Goal: Task Accomplishment & Management: Manage account settings

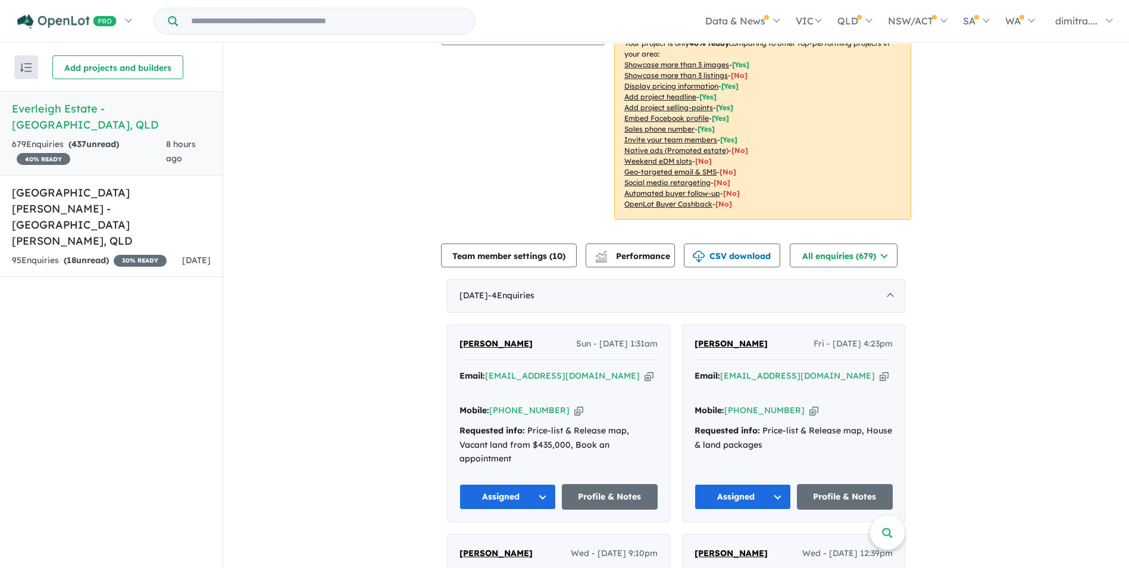
scroll to position [357, 0]
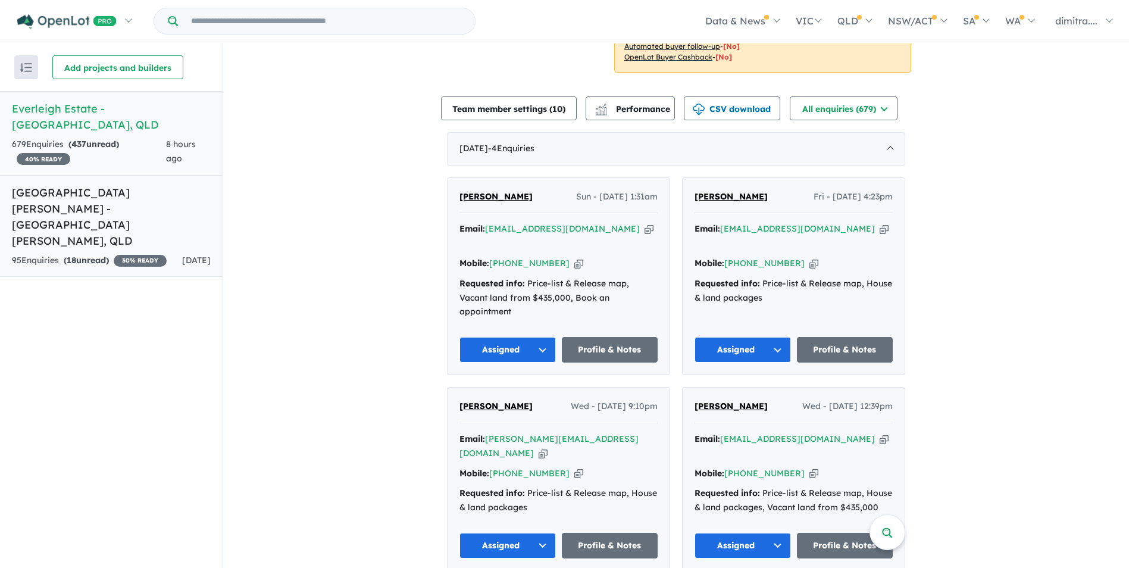
click at [130, 254] on div "95 Enquir ies ( 18 unread) 30 % READY" at bounding box center [89, 261] width 155 height 14
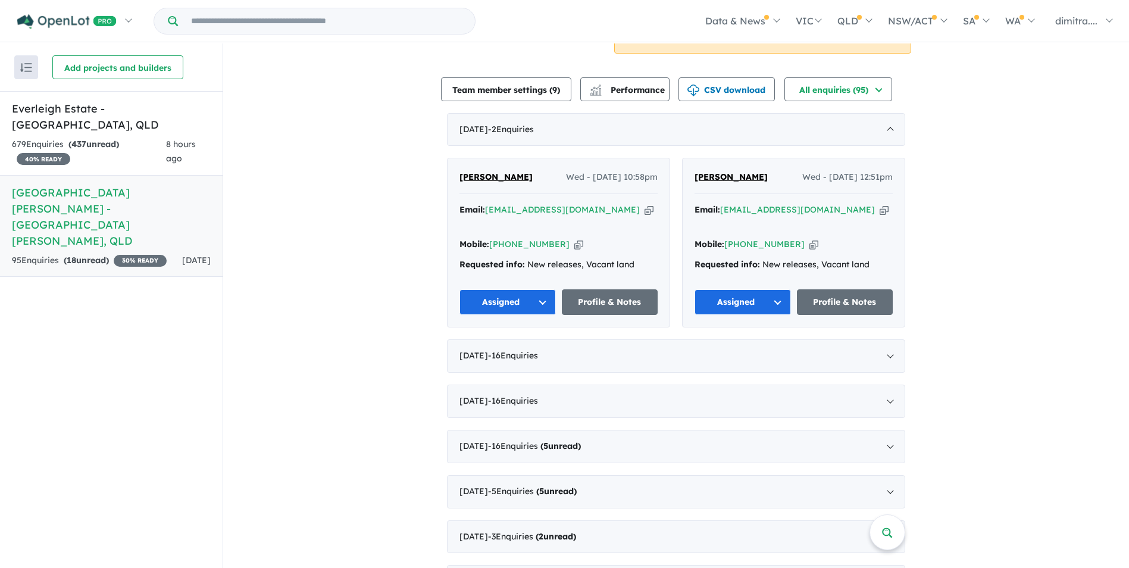
scroll to position [536, 0]
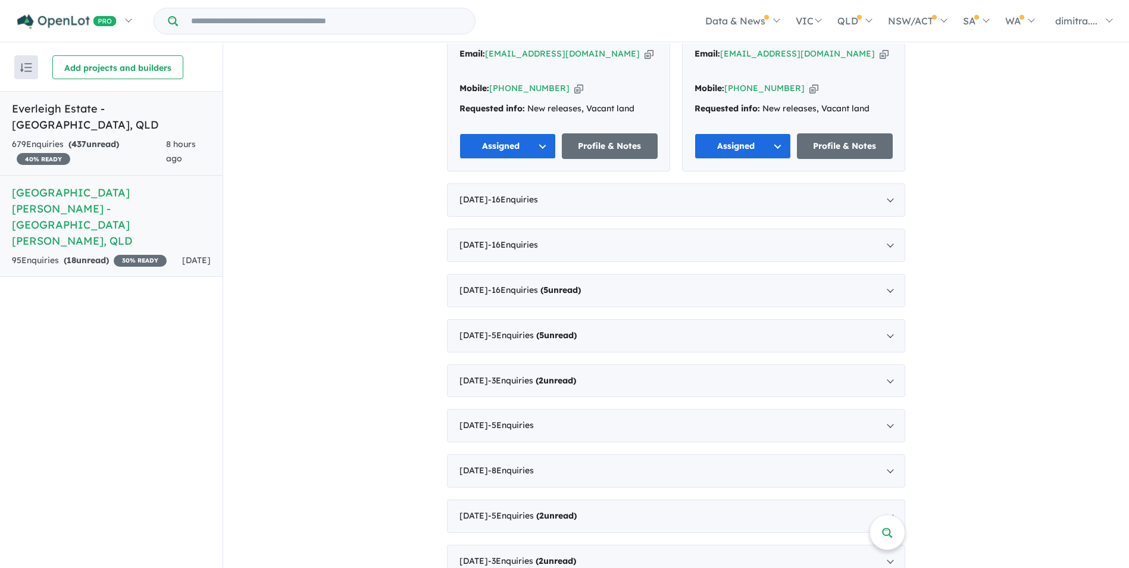
click at [119, 139] on strong "( 437 unread)" at bounding box center [93, 144] width 51 height 11
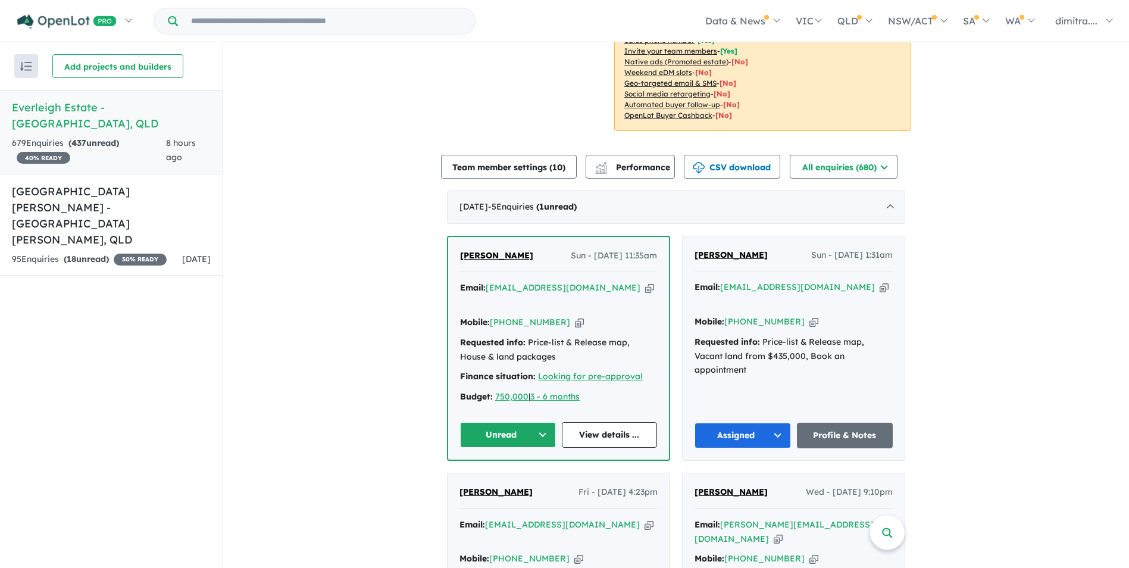
scroll to position [298, 0]
click at [606, 422] on link "View details ..." at bounding box center [610, 435] width 96 height 26
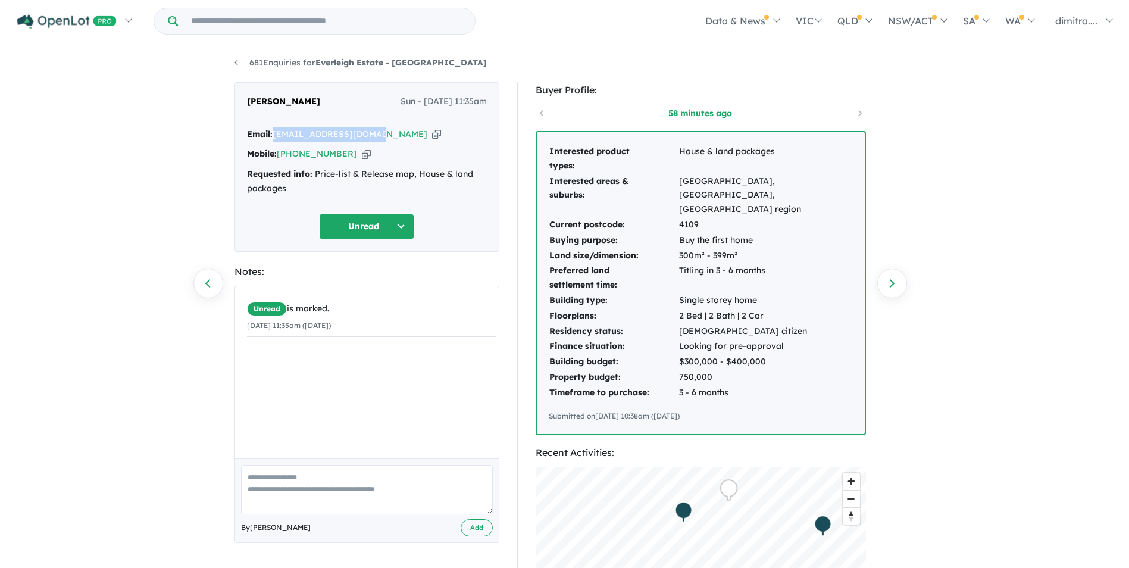
drag, startPoint x: 386, startPoint y: 136, endPoint x: 274, endPoint y: 136, distance: 111.3
click at [274, 136] on div "Email: dbonomo2002@gmail.com Copied!" at bounding box center [367, 134] width 240 height 14
drag, startPoint x: 274, startPoint y: 136, endPoint x: 290, endPoint y: 132, distance: 16.2
copy a%20Everleigh%20Estate%20-%20Greenbank"] "[EMAIL_ADDRESS][DOMAIN_NAME]"
drag, startPoint x: 343, startPoint y: 154, endPoint x: 277, endPoint y: 156, distance: 66.7
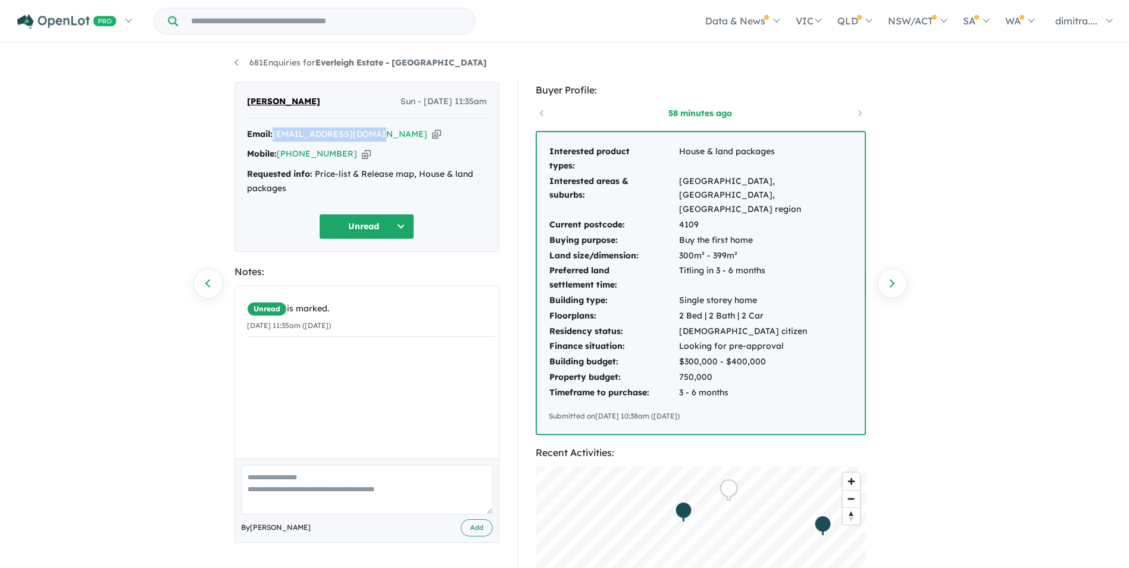
click at [277, 156] on div "Mobile: +61 412 445 531 Copied!" at bounding box center [367, 154] width 240 height 14
drag, startPoint x: 277, startPoint y: 156, endPoint x: 293, endPoint y: 154, distance: 16.2
copy div "+61 412 445 531"
drag, startPoint x: 318, startPoint y: 101, endPoint x: 246, endPoint y: 101, distance: 71.4
click at [247, 101] on div "Daniella Bonomo Sun - 05/10/2025, 11:35am" at bounding box center [367, 107] width 240 height 24
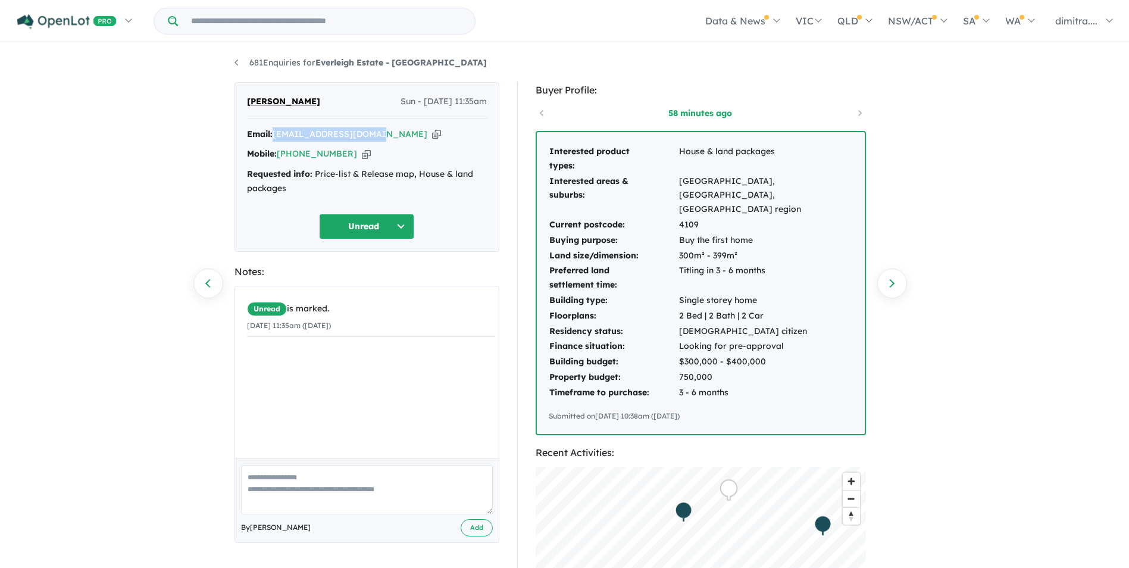
drag, startPoint x: 246, startPoint y: 101, endPoint x: 265, endPoint y: 102, distance: 19.1
copy span "[PERSON_NAME]"
click at [360, 232] on button "Unread" at bounding box center [366, 227] width 95 height 26
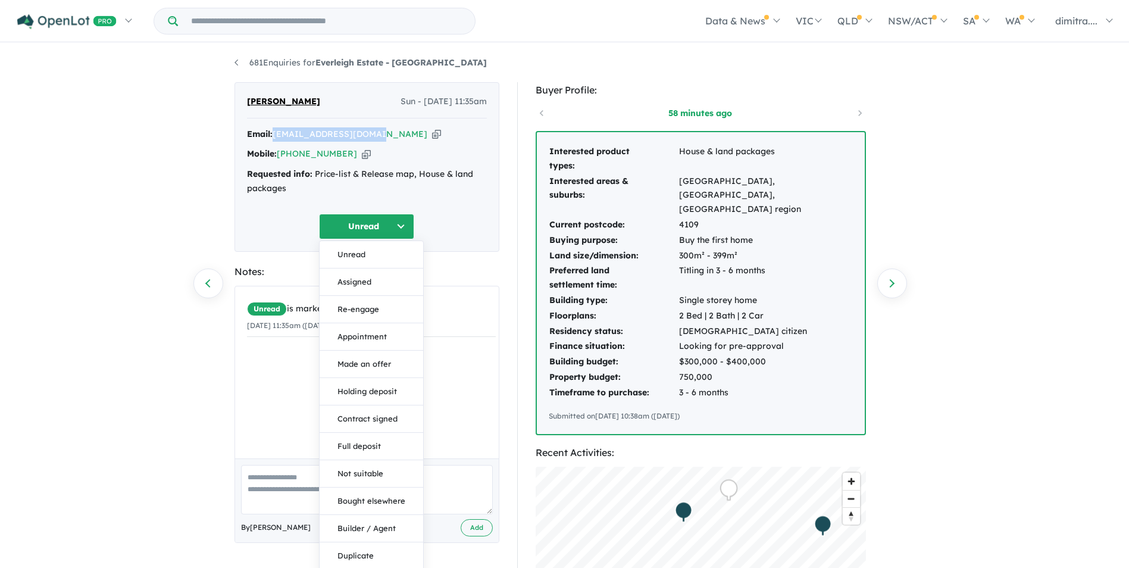
drag, startPoint x: 371, startPoint y: 280, endPoint x: 371, endPoint y: 270, distance: 10.7
click at [371, 280] on button "Assigned" at bounding box center [372, 281] width 104 height 27
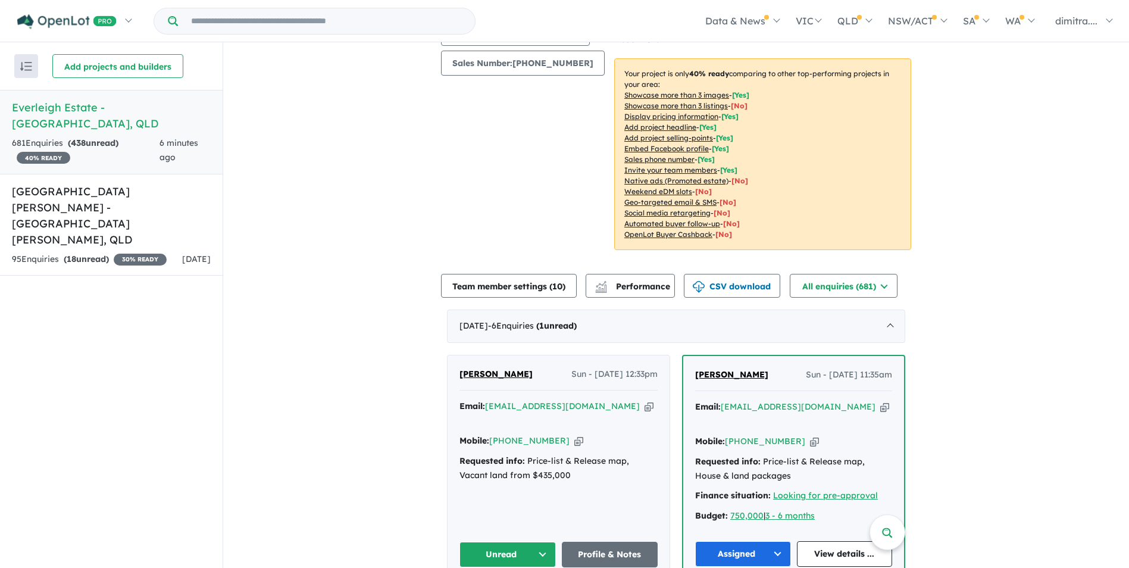
scroll to position [476, 0]
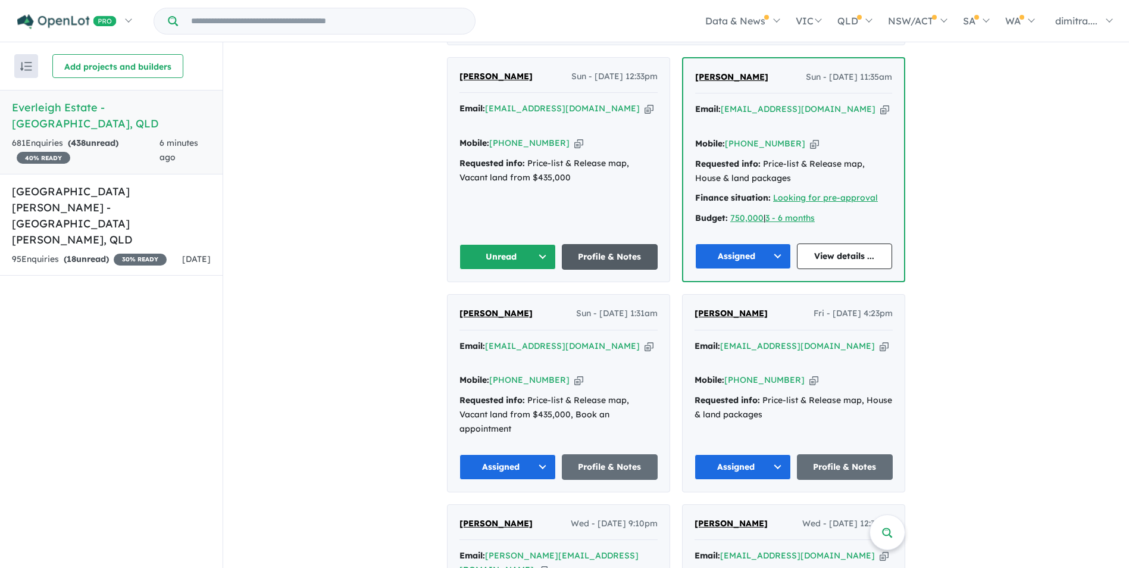
click at [616, 244] on link "Profile & Notes" at bounding box center [610, 257] width 96 height 26
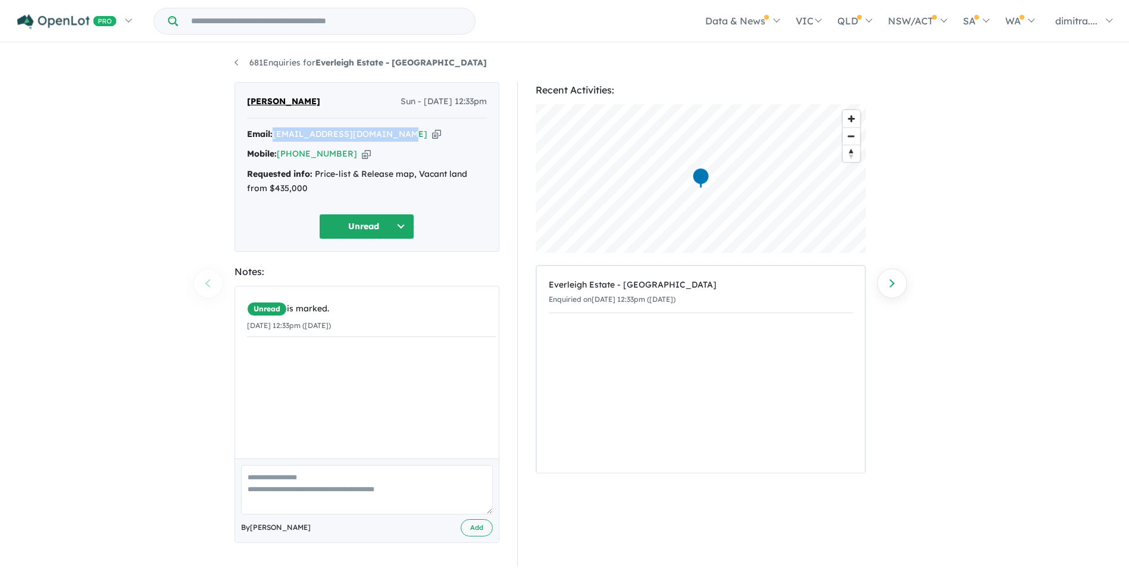
drag, startPoint x: 405, startPoint y: 135, endPoint x: 275, endPoint y: 130, distance: 129.9
click at [275, 130] on div "Email: raman.14randhawa@gmail.com Copied!" at bounding box center [367, 134] width 240 height 14
drag, startPoint x: 275, startPoint y: 130, endPoint x: 305, endPoint y: 133, distance: 30.0
copy a%20Everleigh%20Estate%20-%20Greenbank"] "[EMAIL_ADDRESS][DOMAIN_NAME]"
drag, startPoint x: 346, startPoint y: 151, endPoint x: 277, endPoint y: 152, distance: 69.1
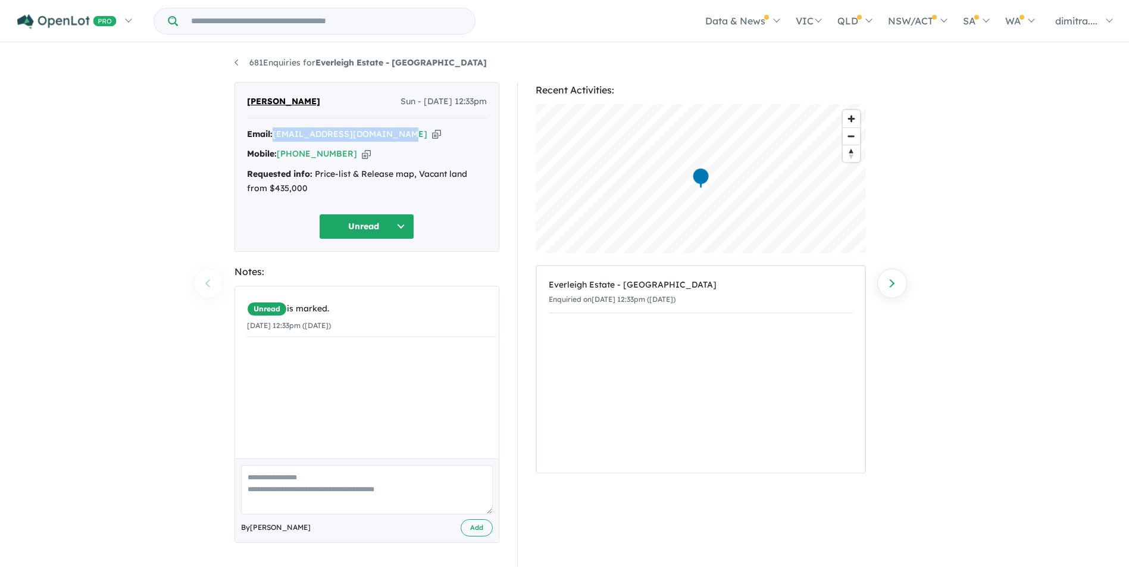
click at [277, 152] on div "Mobile: +61 414 878 017 Copied!" at bounding box center [367, 154] width 240 height 14
drag, startPoint x: 277, startPoint y: 152, endPoint x: 295, endPoint y: 152, distance: 18.5
copy div "[PHONE_NUMBER]"
drag, startPoint x: 329, startPoint y: 98, endPoint x: 239, endPoint y: 98, distance: 89.3
click at [239, 98] on div "Raman Randhawa Sun - 05/10/2025, 12:33pm Email: raman.14randhawa@gmail.com Copi…" at bounding box center [367, 167] width 265 height 170
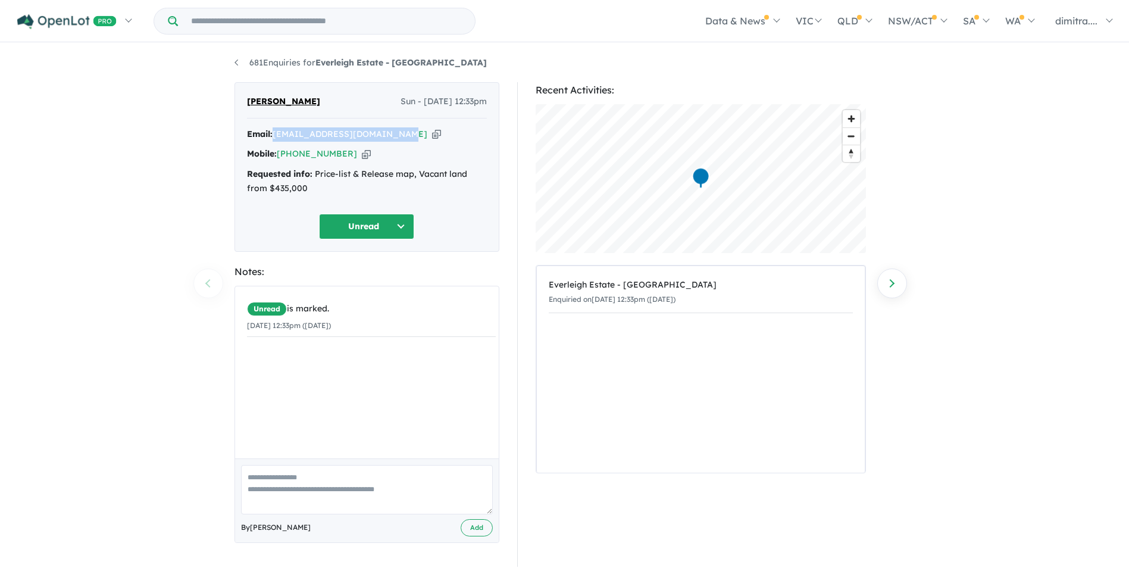
drag, startPoint x: 239, startPoint y: 98, endPoint x: 271, endPoint y: 101, distance: 31.7
copy span "[PERSON_NAME]"
click at [351, 230] on button "Unread" at bounding box center [366, 227] width 95 height 26
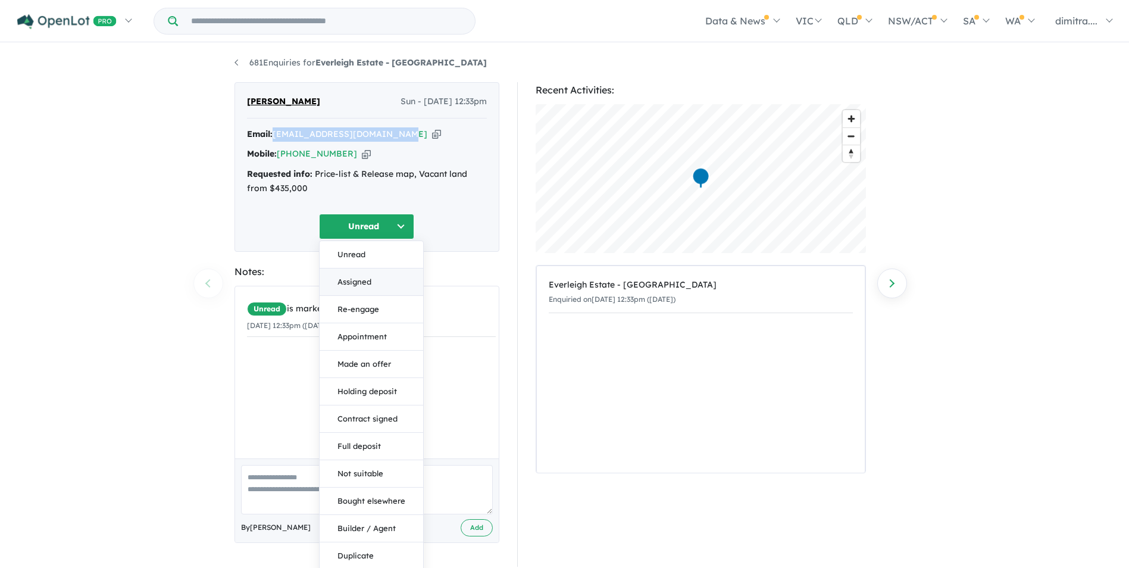
click at [364, 276] on button "Assigned" at bounding box center [372, 281] width 104 height 27
